Goal: Task Accomplishment & Management: Use online tool/utility

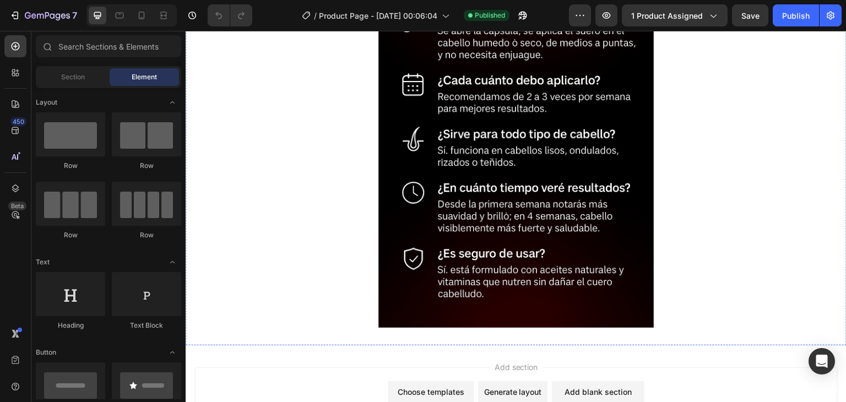
scroll to position [4533, 0]
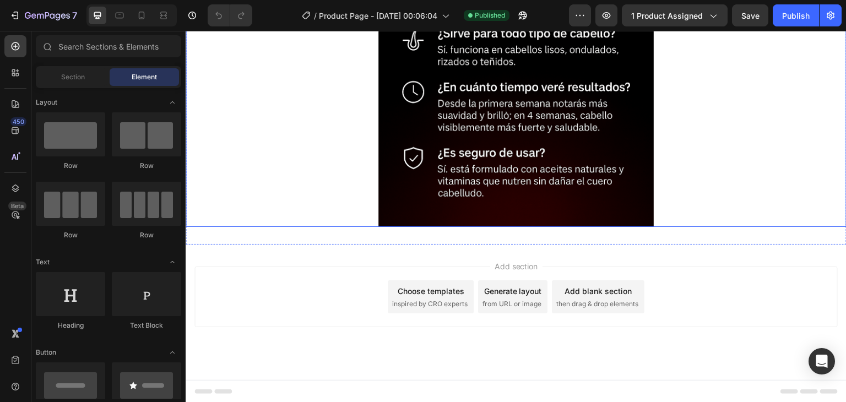
click at [570, 164] on img at bounding box center [515, 20] width 275 height 413
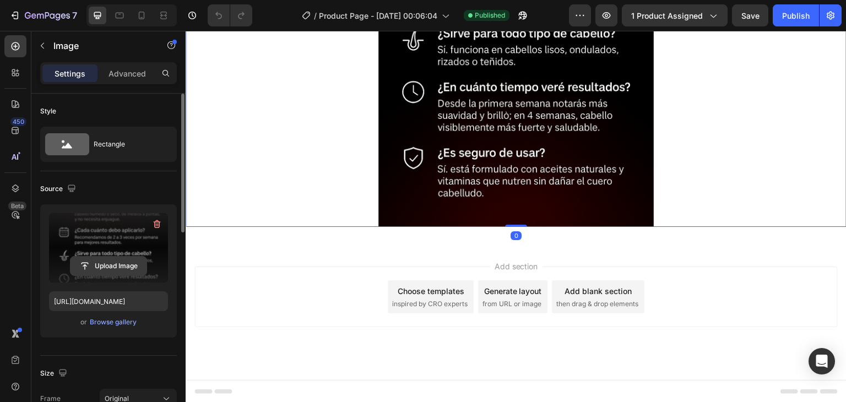
click at [110, 263] on input "file" at bounding box center [108, 266] width 76 height 19
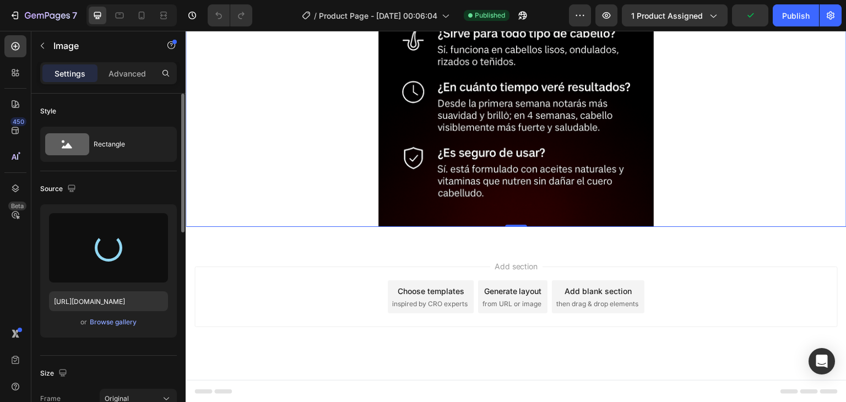
type input "[URL][DOMAIN_NAME]"
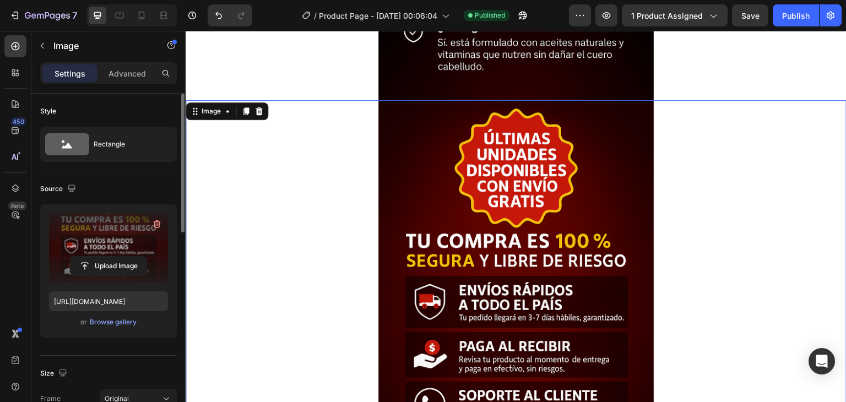
scroll to position [4258, 0]
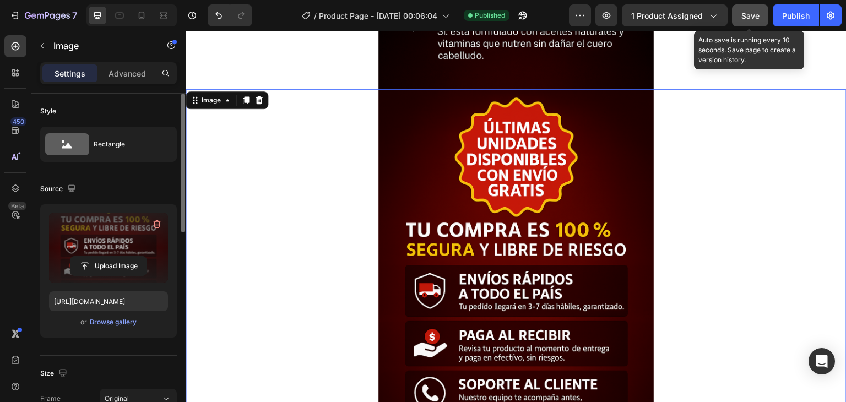
click at [741, 20] on div "Save" at bounding box center [750, 16] width 18 height 12
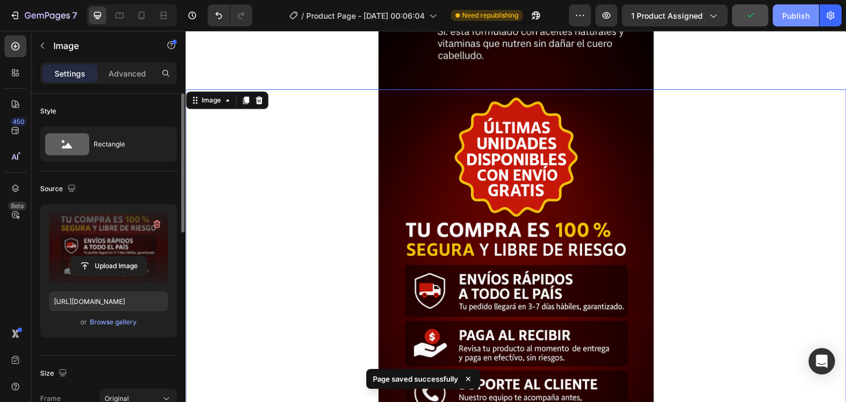
click at [778, 18] on button "Publish" at bounding box center [796, 15] width 46 height 22
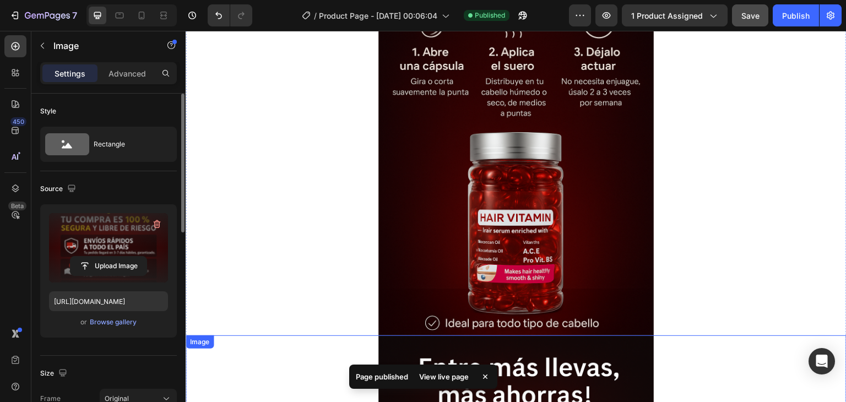
scroll to position [2936, 0]
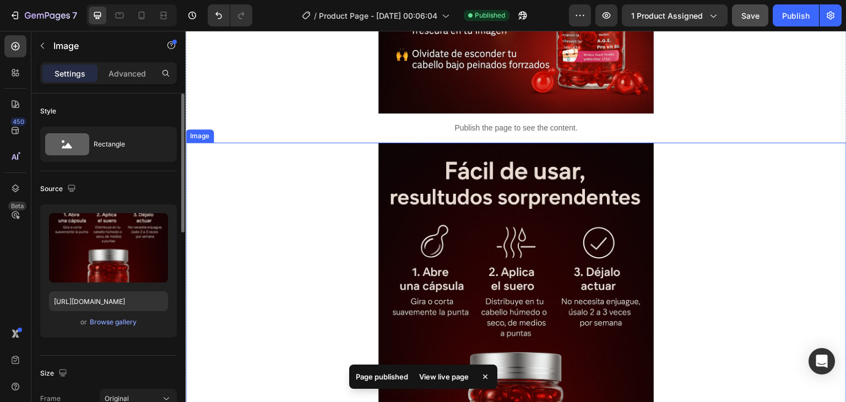
click at [790, 242] on div at bounding box center [516, 349] width 661 height 413
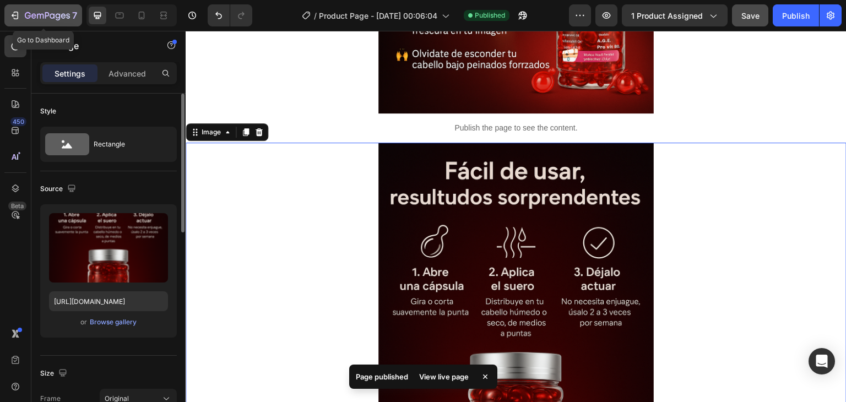
click at [17, 19] on icon "button" at bounding box center [14, 15] width 11 height 11
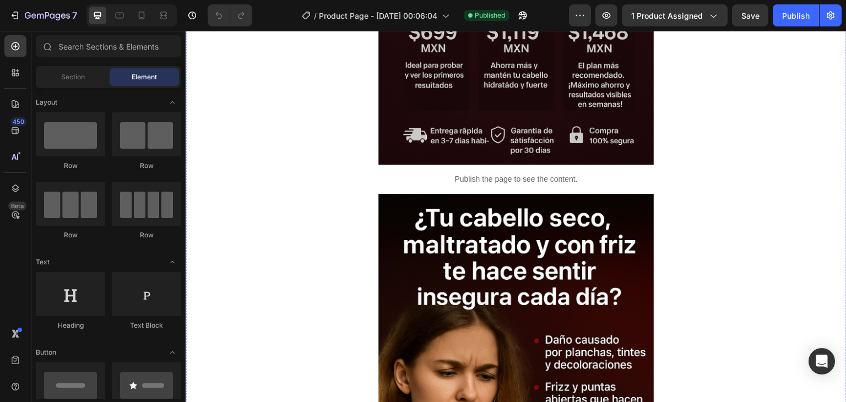
scroll to position [1046, 0]
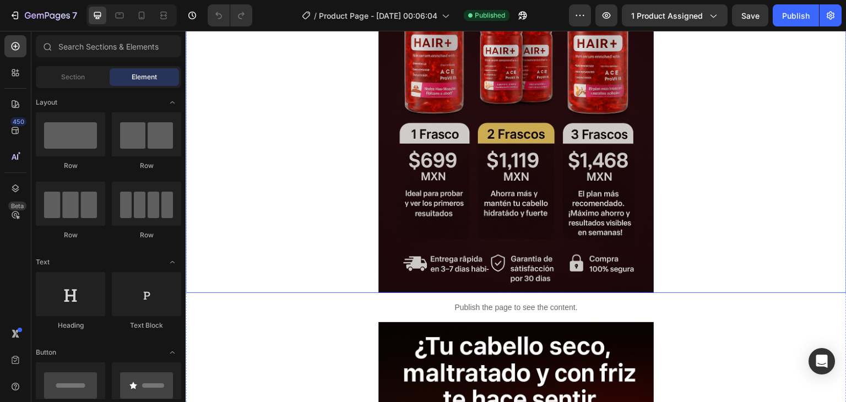
click at [558, 150] on img at bounding box center [515, 86] width 275 height 413
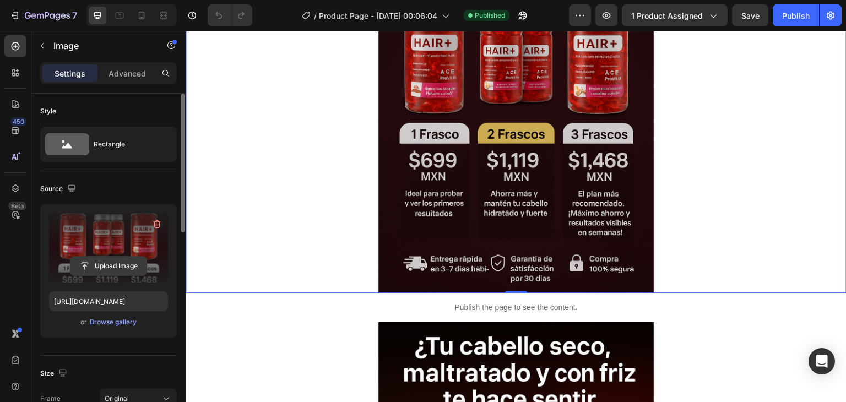
click at [121, 262] on input "file" at bounding box center [108, 266] width 76 height 19
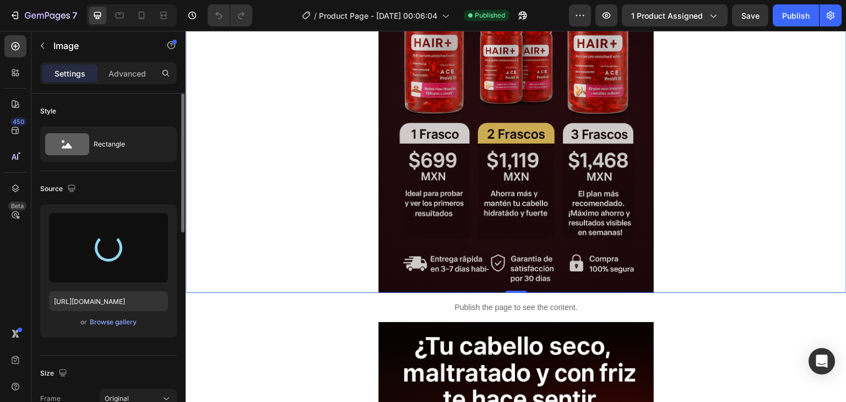
type input "https://cdn.shopify.com/s/files/1/0683/4146/5329/files/gempages_585944989431759…"
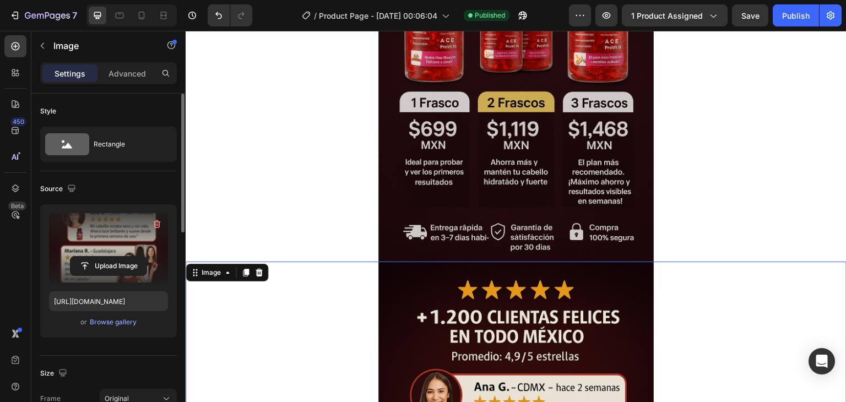
scroll to position [661, 0]
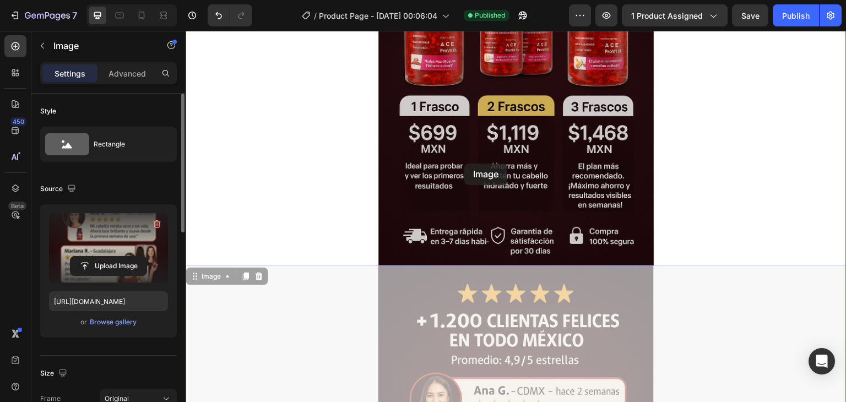
drag, startPoint x: 420, startPoint y: 338, endPoint x: 464, endPoint y: 160, distance: 183.4
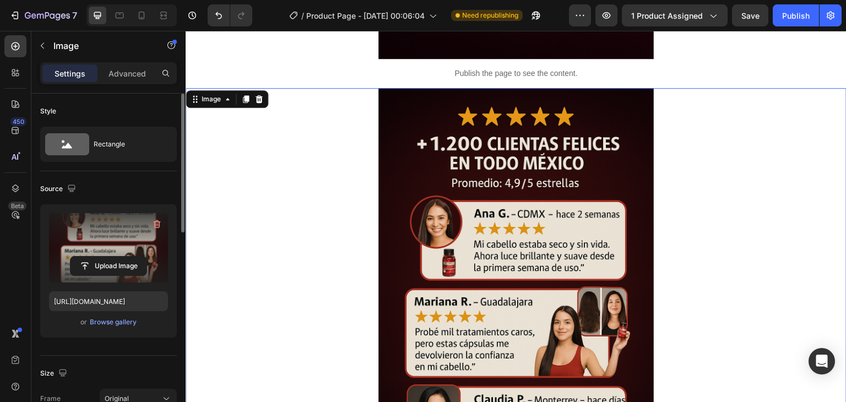
scroll to position [403, 0]
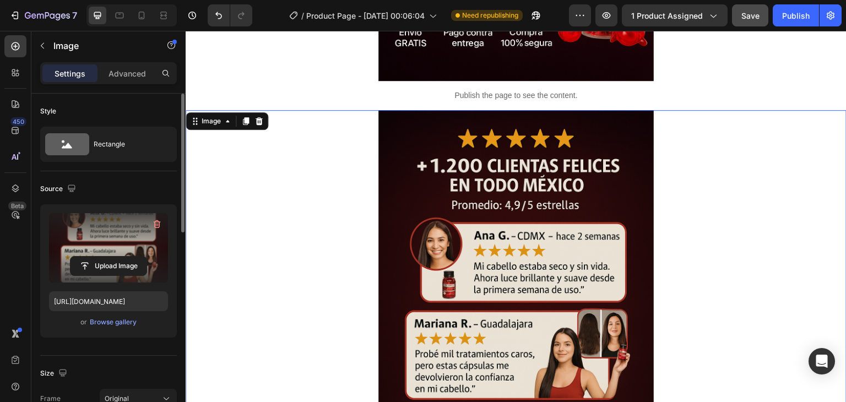
click at [749, 18] on span "Save" at bounding box center [750, 15] width 18 height 9
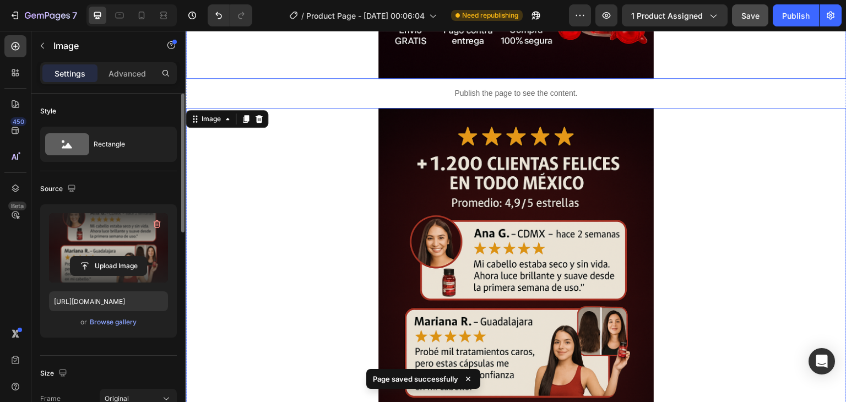
scroll to position [551, 0]
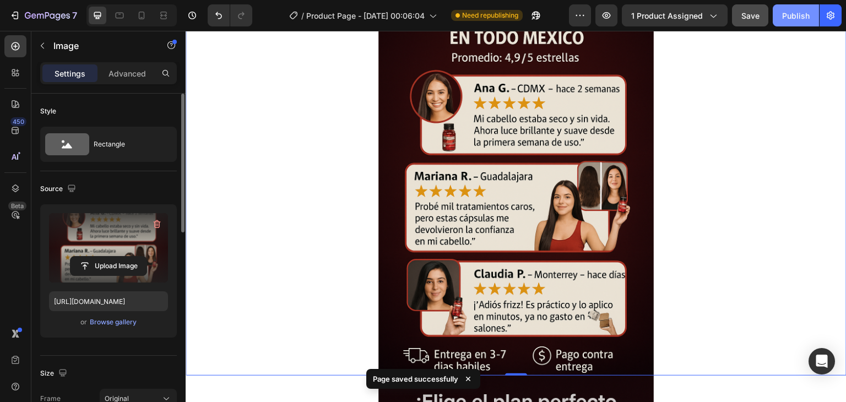
click at [792, 14] on div "Publish" at bounding box center [796, 16] width 28 height 12
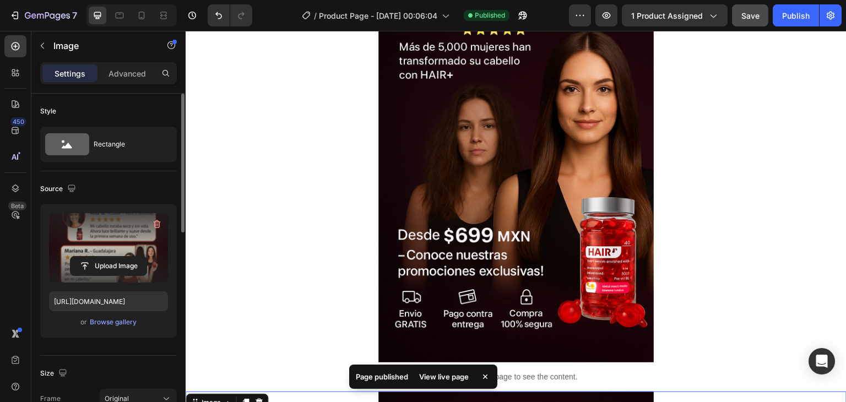
scroll to position [0, 0]
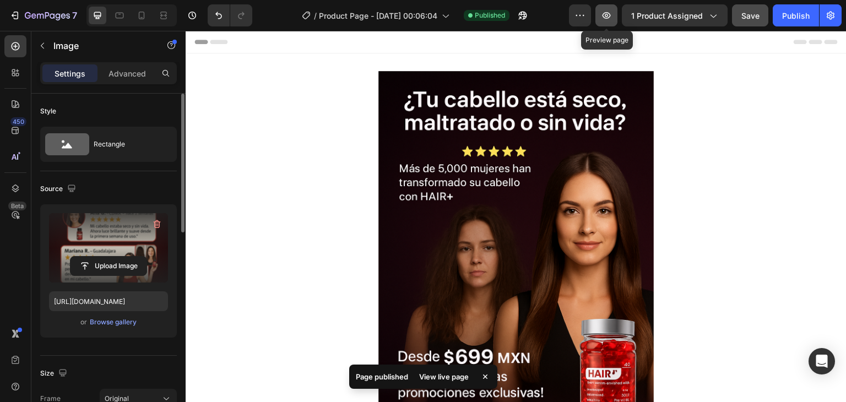
click at [608, 12] on icon "button" at bounding box center [606, 15] width 11 height 11
